Goal: Task Accomplishment & Management: Manage account settings

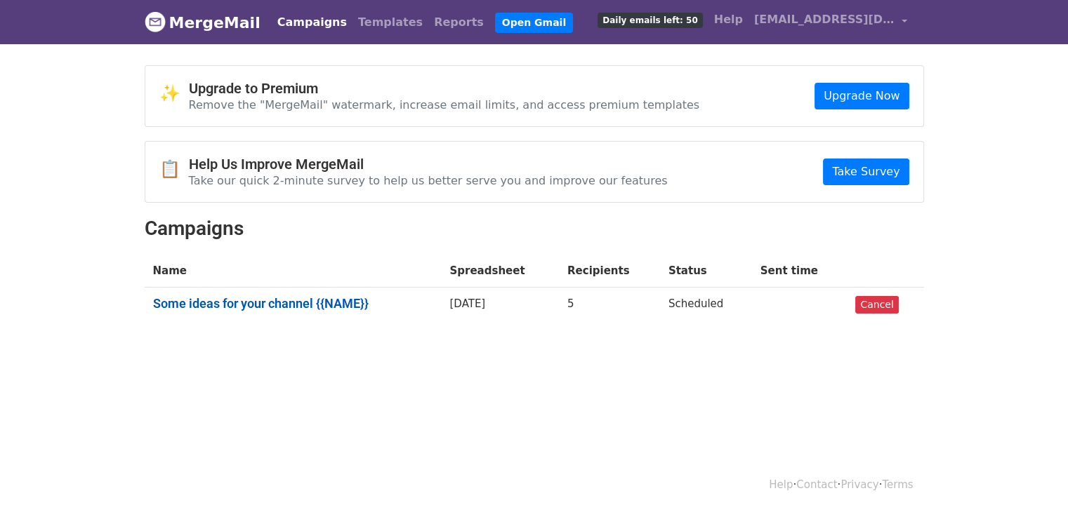
click at [297, 305] on link "Some ideas for your channel {{NAME}}" at bounding box center [293, 303] width 280 height 15
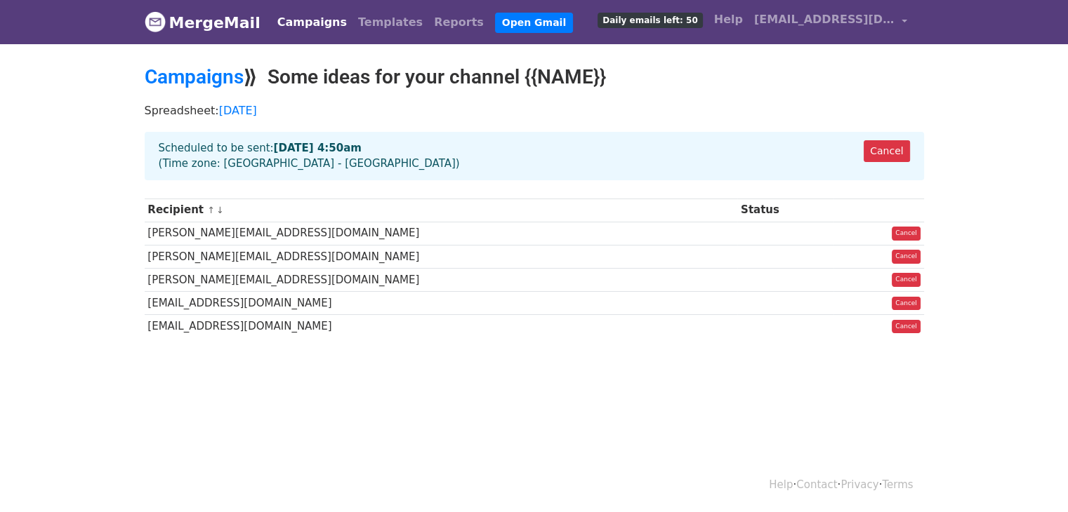
click at [737, 224] on td at bounding box center [785, 233] width 96 height 23
drag, startPoint x: 884, startPoint y: 150, endPoint x: 792, endPoint y: 165, distance: 93.2
click at [792, 165] on div "Cancel Scheduled to be sent: Oct 13 at 4:50am (Time zone: Asia - Calcutta)" at bounding box center [534, 156] width 779 height 48
click at [879, 147] on link "Cancel" at bounding box center [886, 151] width 46 height 22
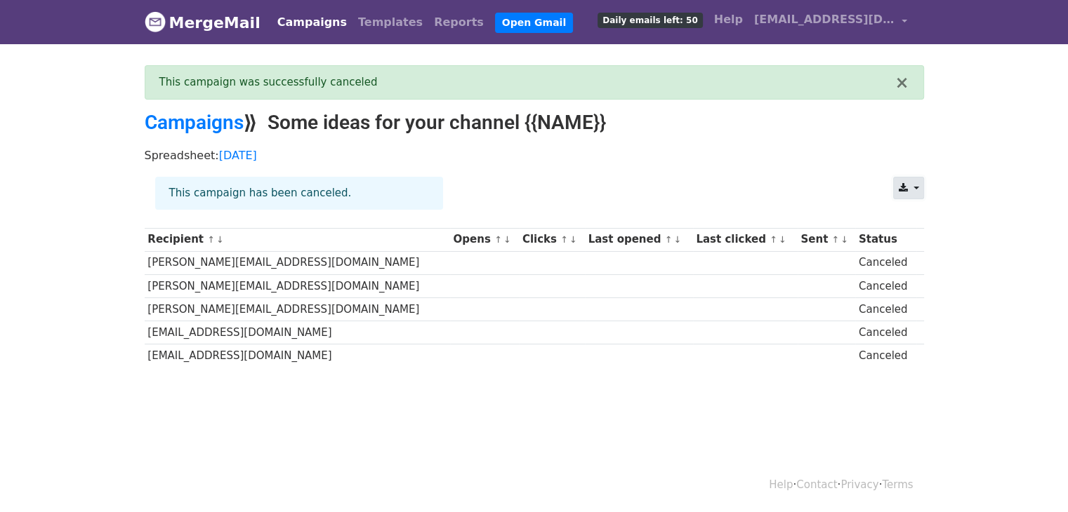
click at [918, 182] on link at bounding box center [908, 188] width 30 height 22
click at [770, 165] on div "Spreadsheet: 13/10/2025" at bounding box center [534, 159] width 800 height 36
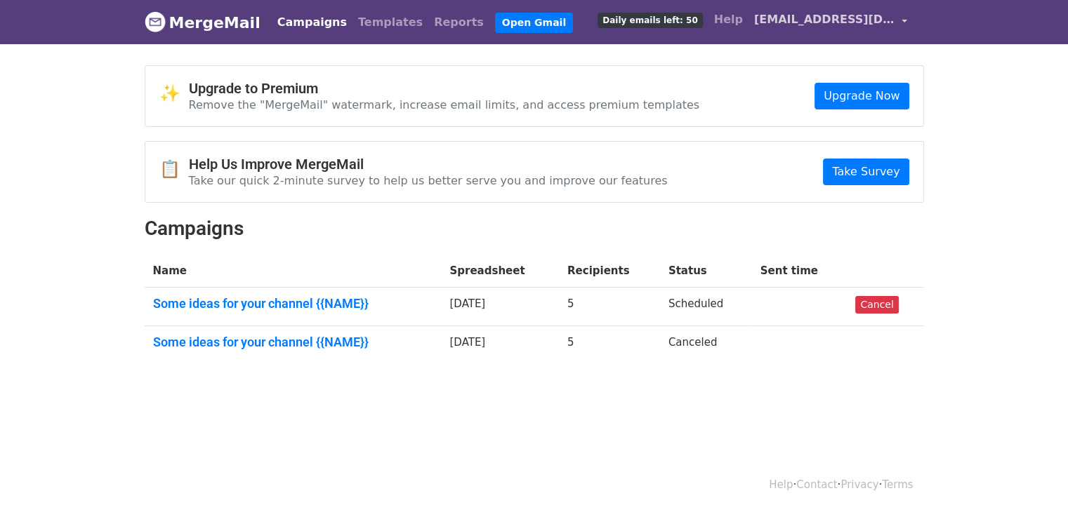
click at [778, 25] on span "[EMAIL_ADDRESS][DOMAIN_NAME]" at bounding box center [824, 19] width 140 height 17
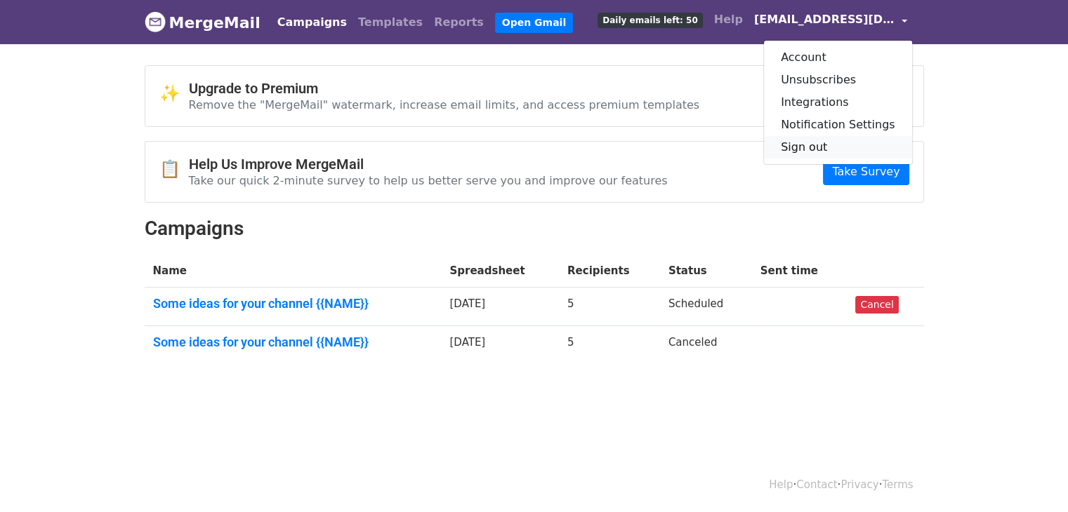
click at [823, 145] on link "Sign out" at bounding box center [838, 147] width 148 height 22
